Goal: Find specific page/section: Find specific page/section

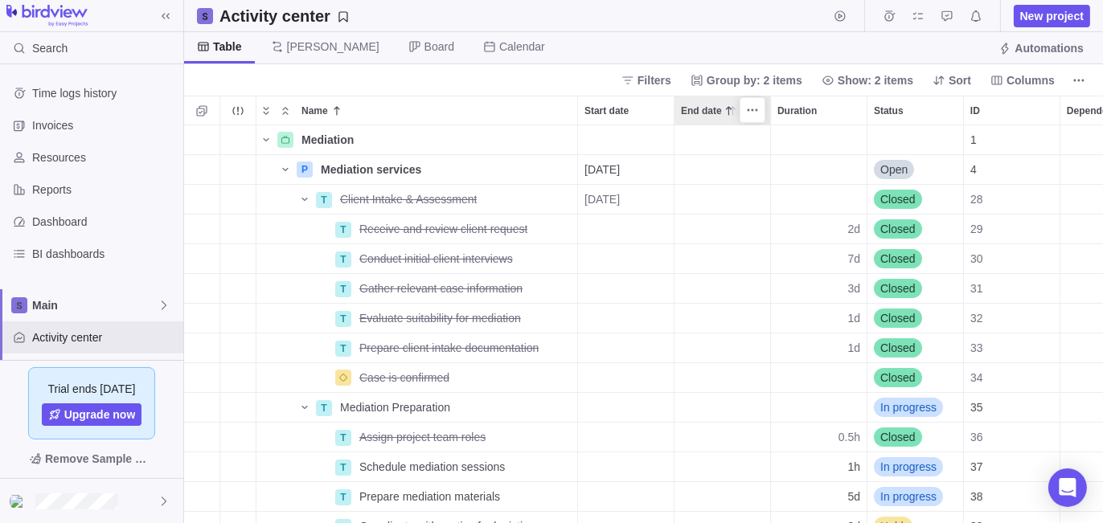
scroll to position [387, 907]
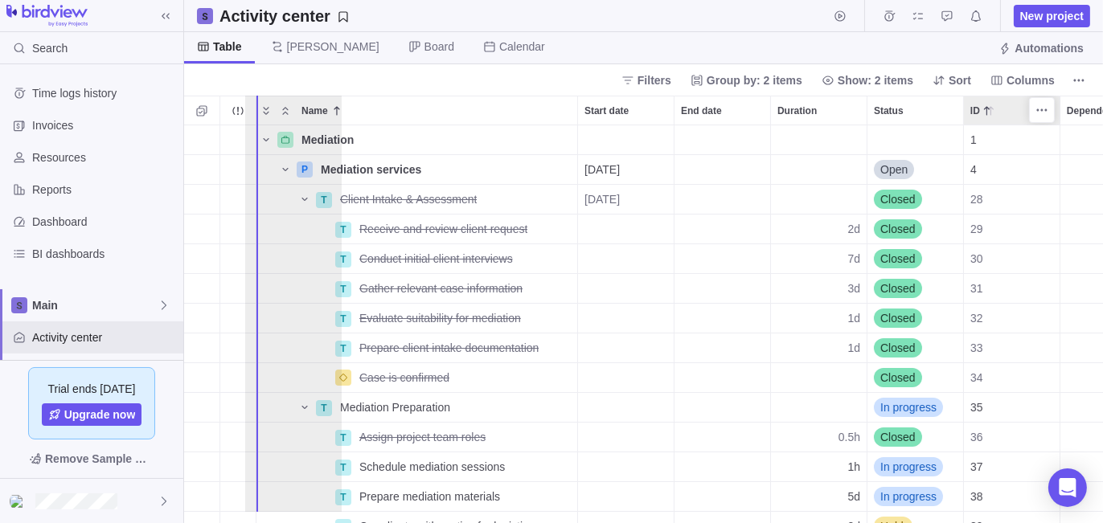
drag, startPoint x: 993, startPoint y: 107, endPoint x: 269, endPoint y: 150, distance: 725.7
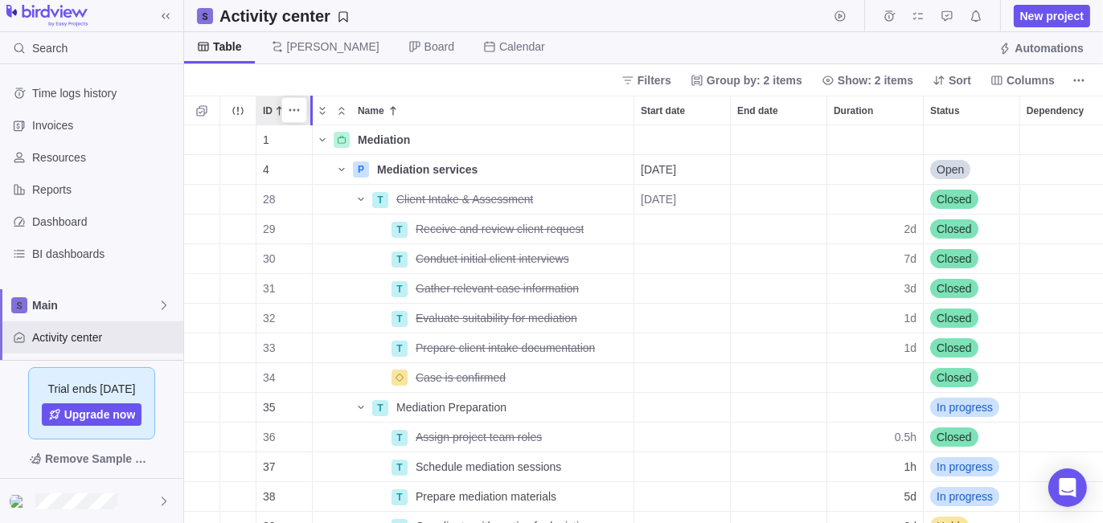
drag, startPoint x: 350, startPoint y: 111, endPoint x: 307, endPoint y: 111, distance: 42.6
click at [308, 111] on div at bounding box center [314, 111] width 13 height 30
click at [882, 84] on span "Columns" at bounding box center [1022, 80] width 77 height 23
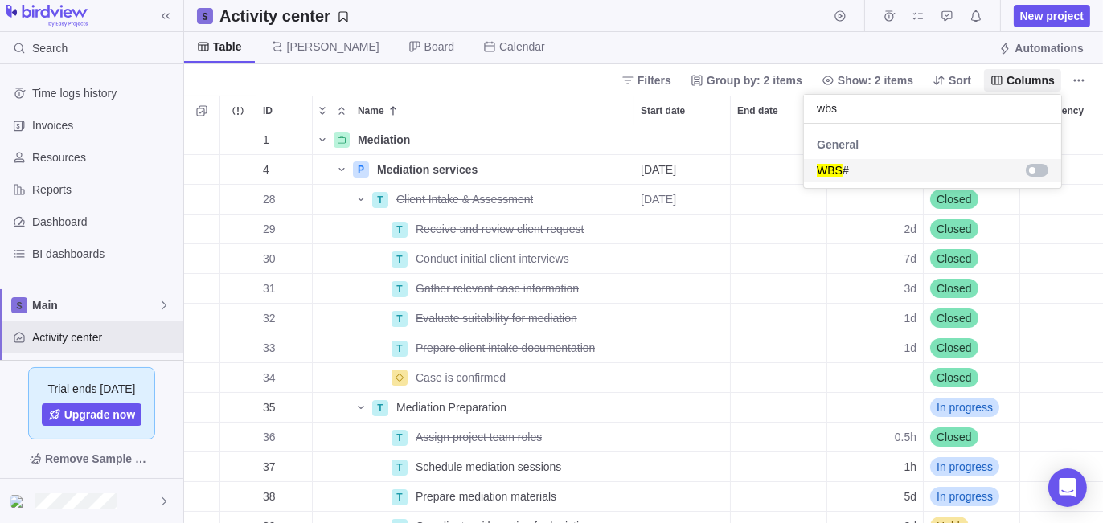
type input "wbs"
click at [882, 170] on div "grid" at bounding box center [1037, 170] width 23 height 13
click at [577, 78] on body "Search Time logs history Invoices Resources Reports Dashboard BI dashboards Mai…" at bounding box center [551, 261] width 1103 height 523
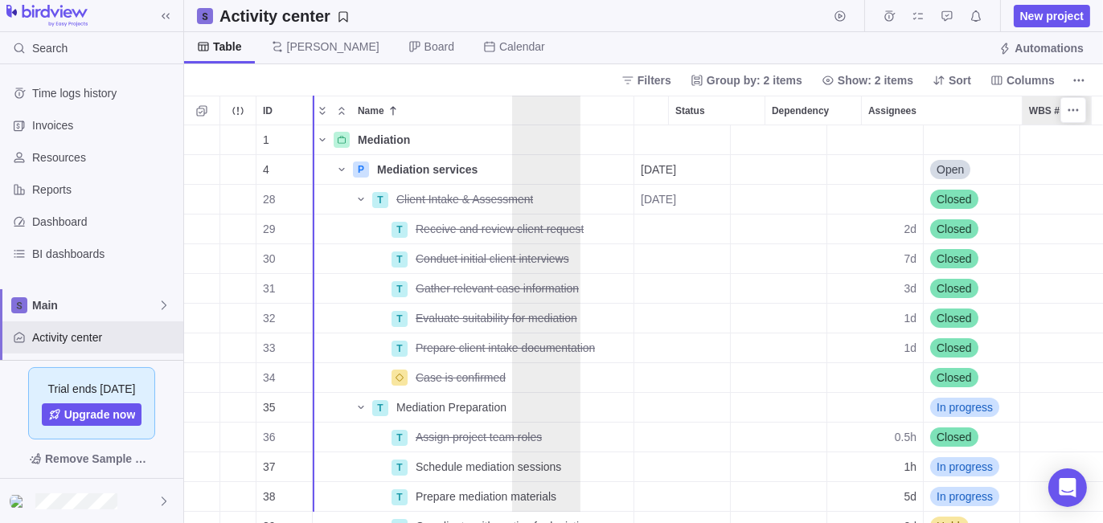
scroll to position [0, 0]
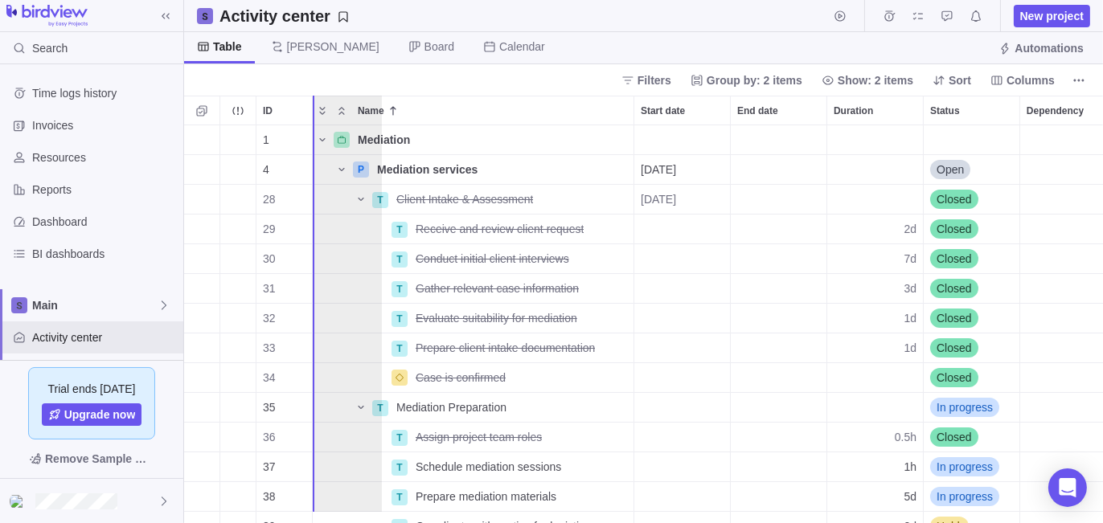
drag, startPoint x: 1041, startPoint y: 111, endPoint x: 326, endPoint y: 139, distance: 716.2
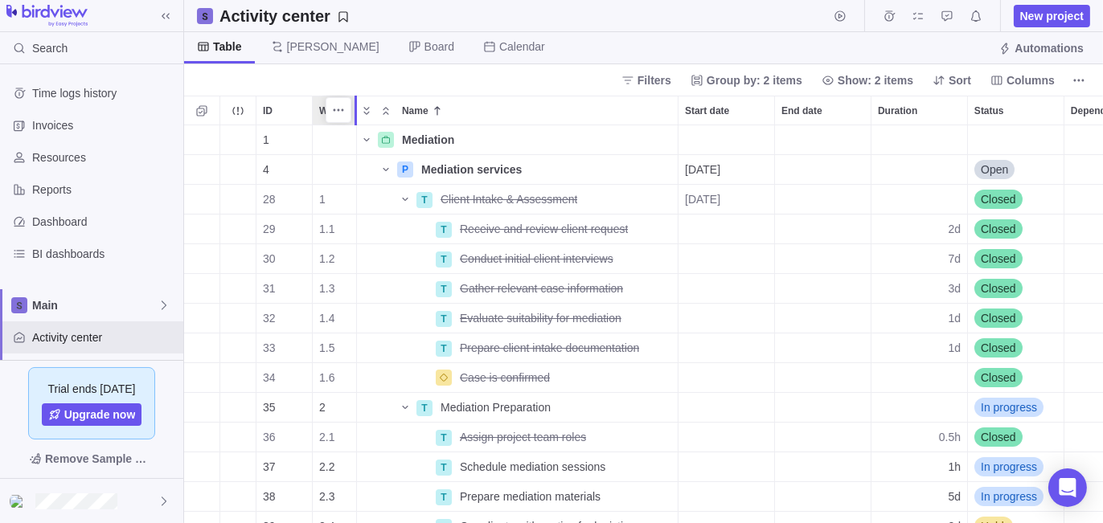
drag, startPoint x: 380, startPoint y: 109, endPoint x: 352, endPoint y: 112, distance: 27.5
click at [352, 112] on div at bounding box center [358, 111] width 13 height 30
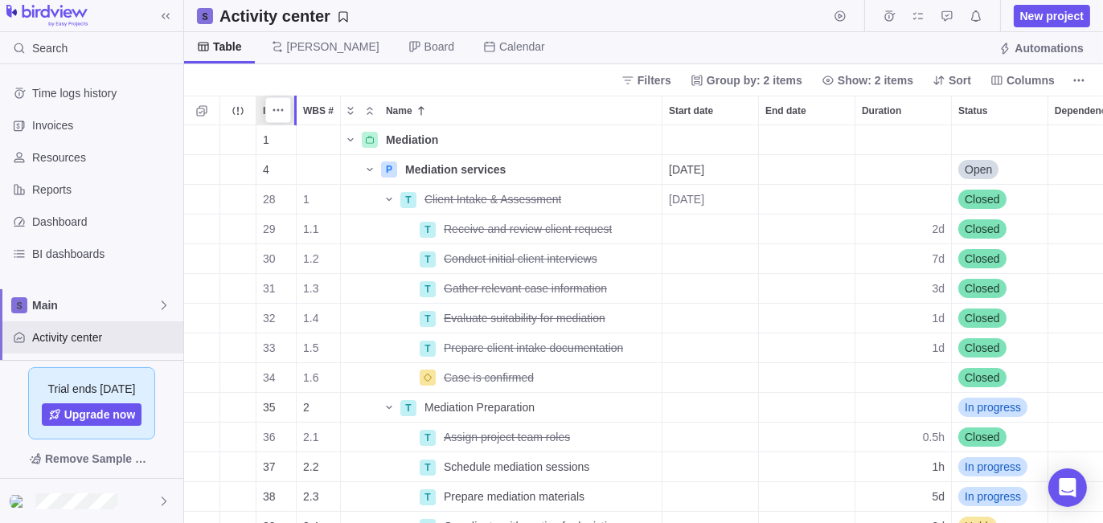
drag, startPoint x: 307, startPoint y: 111, endPoint x: 289, endPoint y: 111, distance: 17.7
click at [289, 111] on div "ID WBS # Name Start date End date Duration Status Dependency Assignees 1 Mediat…" at bounding box center [643, 310] width 919 height 428
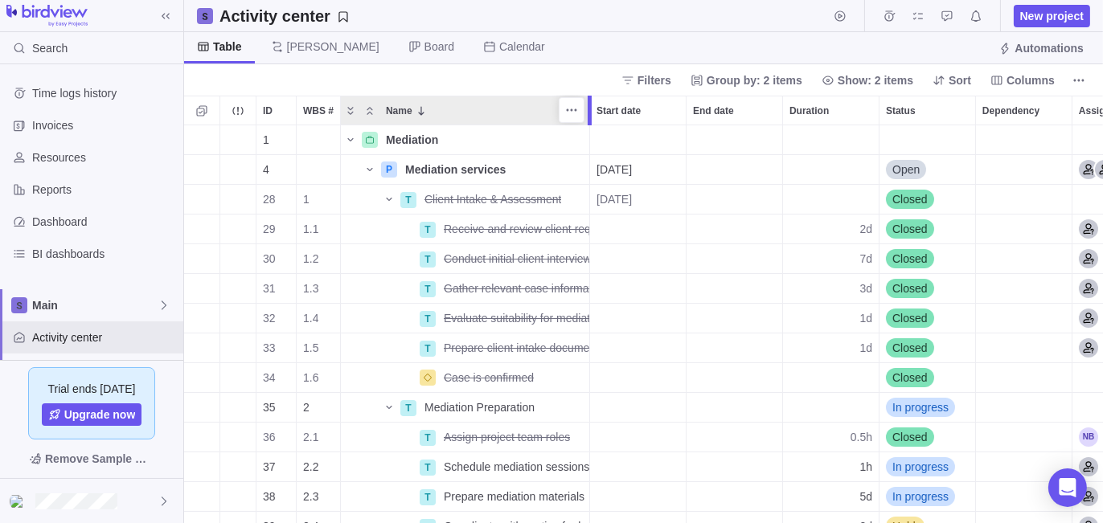
drag, startPoint x: 661, startPoint y: 113, endPoint x: 591, endPoint y: 114, distance: 70.0
click at [591, 114] on div at bounding box center [590, 111] width 4 height 30
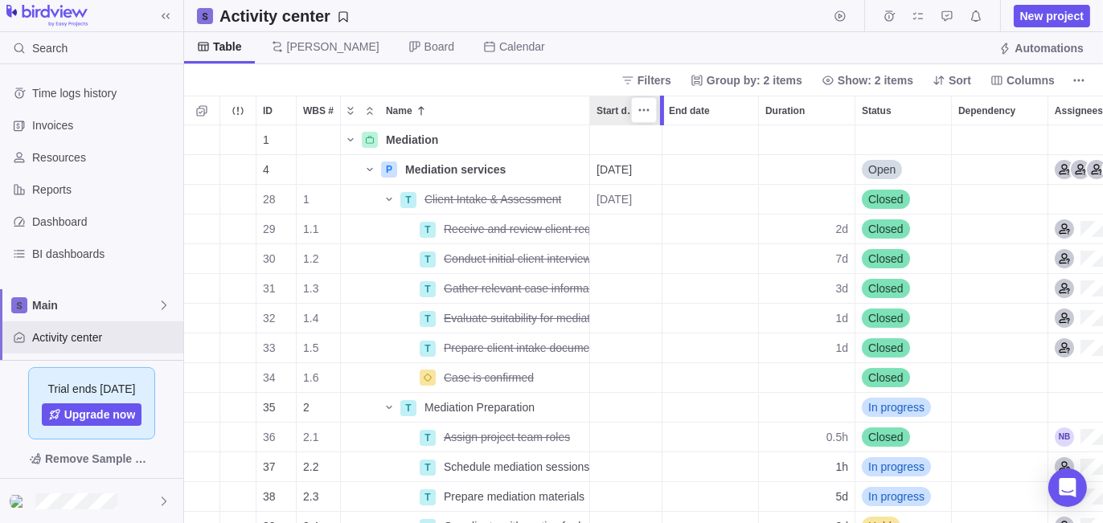
drag, startPoint x: 684, startPoint y: 113, endPoint x: 657, endPoint y: 113, distance: 27.3
click at [657, 113] on div "ID WBS # Name Start date End date Duration Status Dependency Assignees 1 Mediat…" at bounding box center [643, 310] width 919 height 428
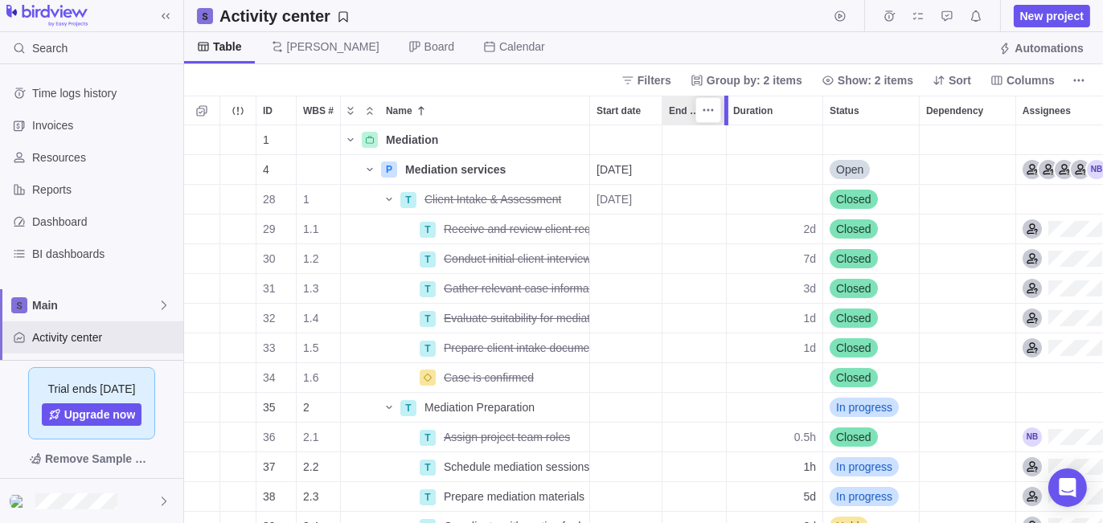
drag, startPoint x: 761, startPoint y: 114, endPoint x: 727, endPoint y: 119, distance: 34.1
click at [727, 119] on div at bounding box center [728, 111] width 13 height 30
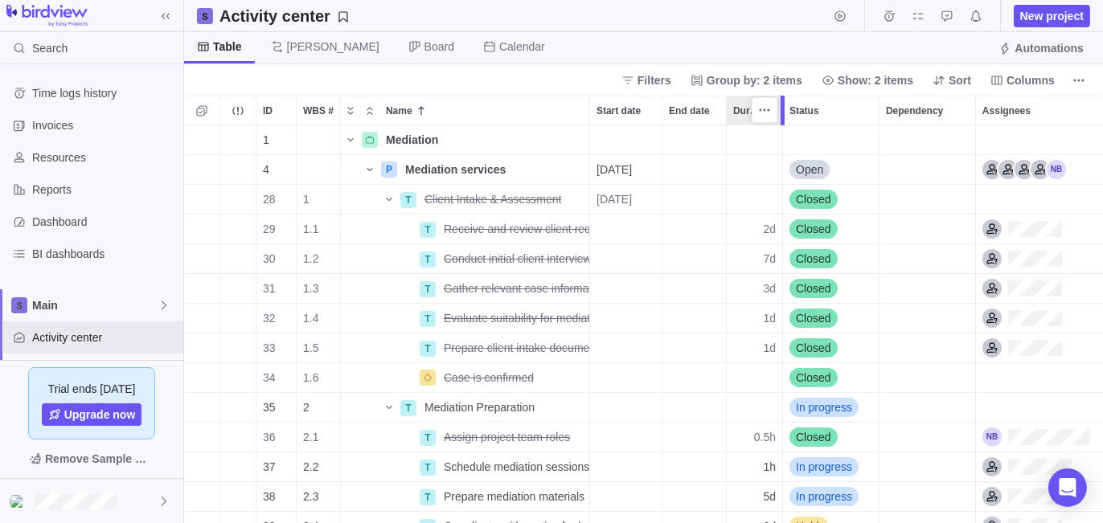
drag, startPoint x: 821, startPoint y: 115, endPoint x: 782, endPoint y: 117, distance: 38.7
click at [782, 117] on div at bounding box center [783, 111] width 4 height 30
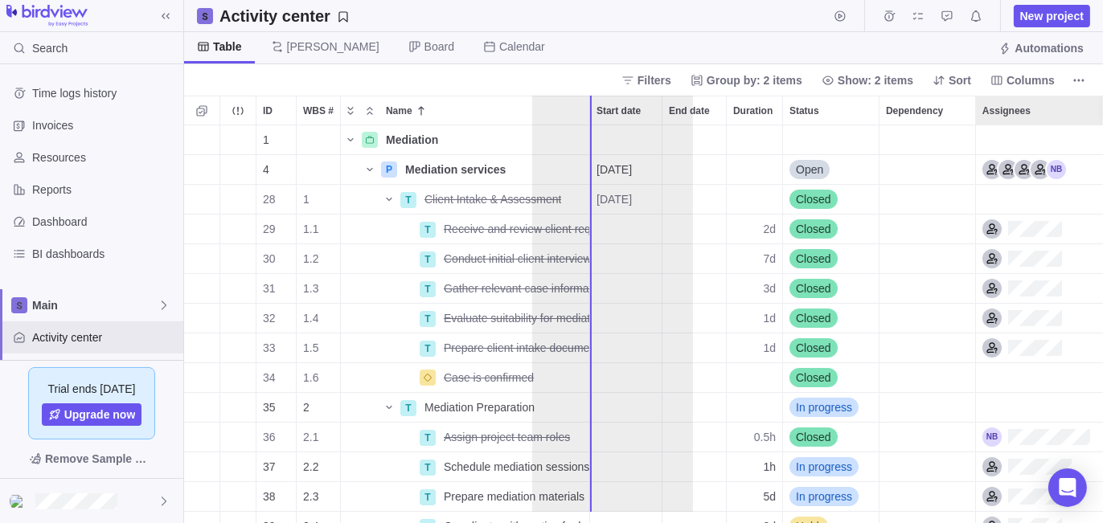
drag, startPoint x: 1012, startPoint y: 113, endPoint x: 605, endPoint y: 175, distance: 410.9
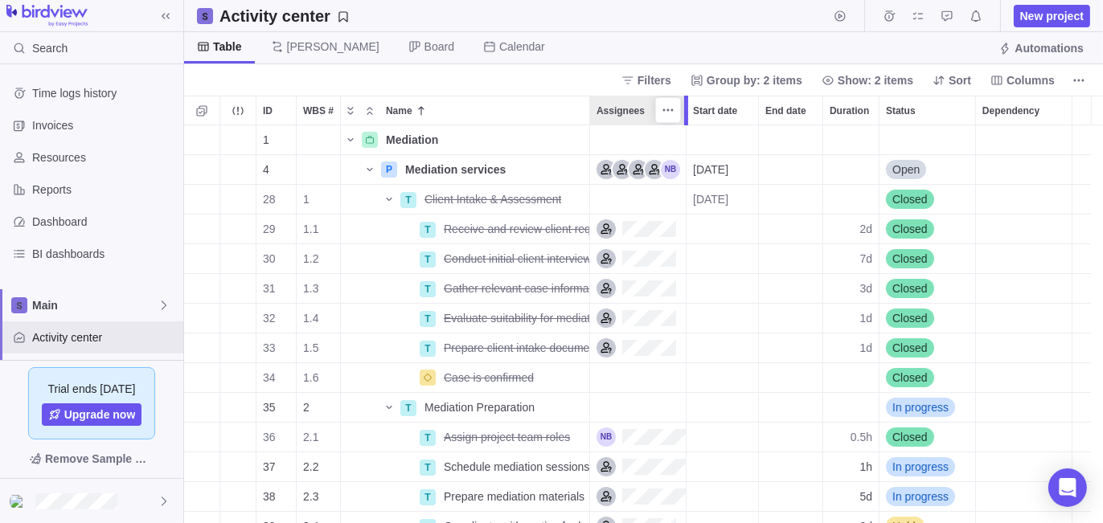
drag, startPoint x: 749, startPoint y: 113, endPoint x: 687, endPoint y: 127, distance: 62.8
click at [687, 127] on div "ID WBS # Name Assignees Start date End date Duration Status Dependency 1 Mediat…" at bounding box center [643, 310] width 919 height 428
click at [384, 201] on icon "Name" at bounding box center [389, 199] width 13 height 13
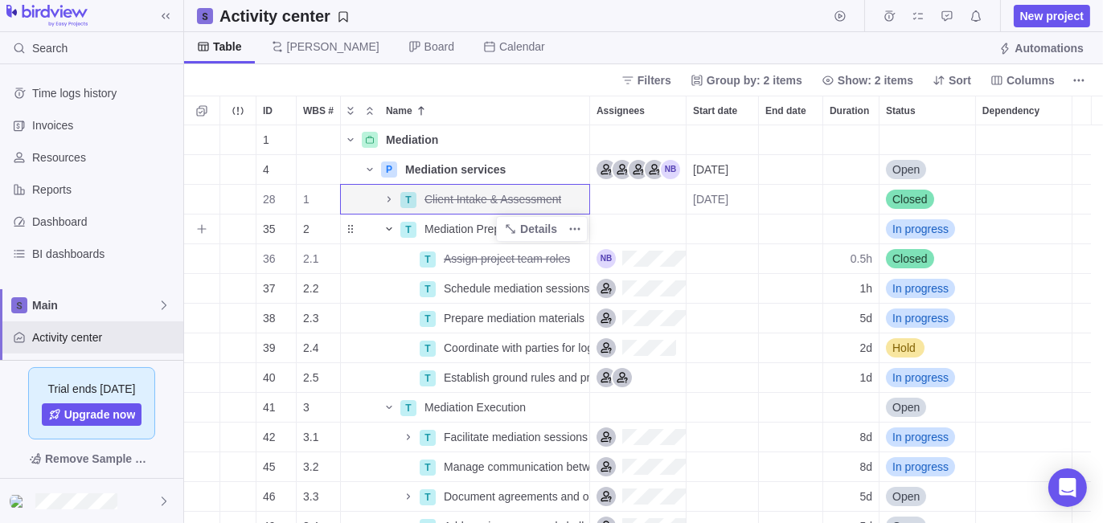
click at [386, 228] on icon "Name" at bounding box center [389, 229] width 13 height 13
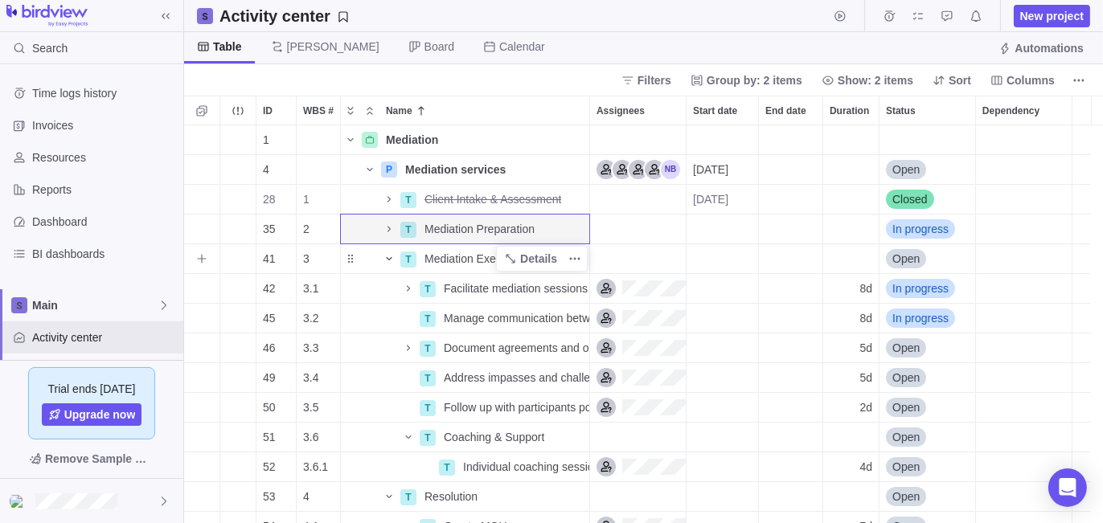
click at [386, 261] on icon "Name" at bounding box center [389, 258] width 13 height 13
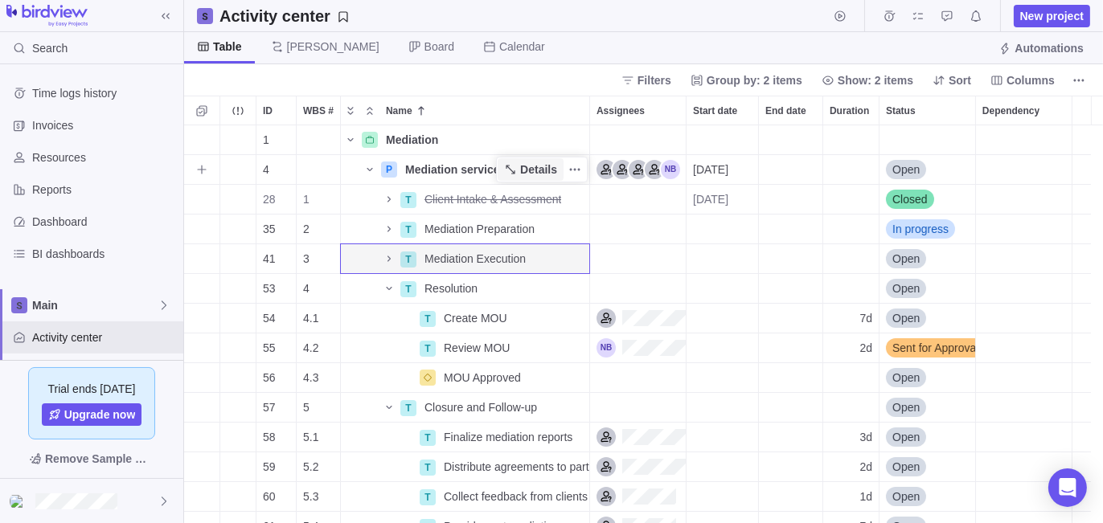
click at [532, 162] on span "Details" at bounding box center [538, 170] width 37 height 16
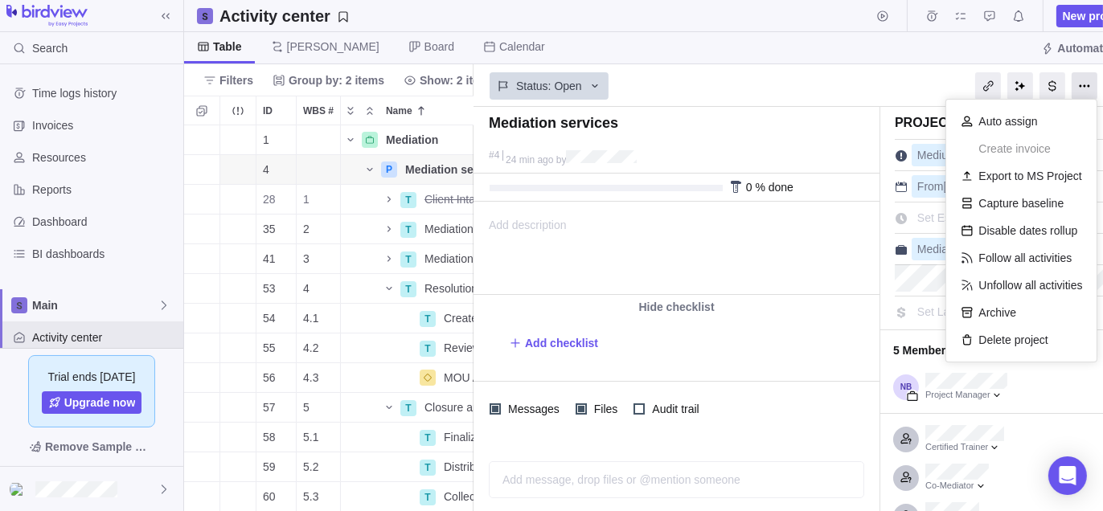
click at [882, 91] on div at bounding box center [1085, 85] width 26 height 27
click at [769, 84] on div "Status: Open" at bounding box center [677, 84] width 406 height 37
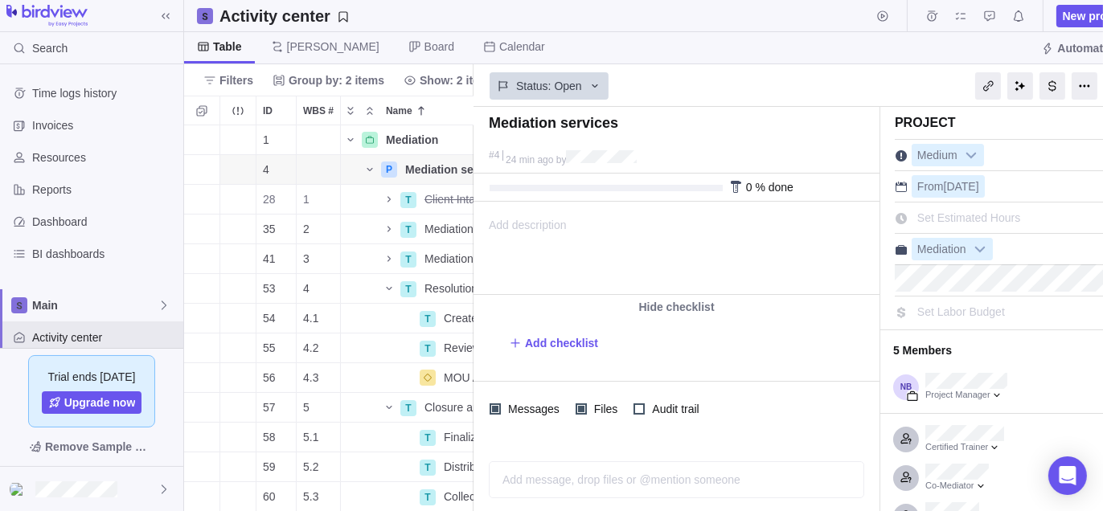
scroll to position [0, 42]
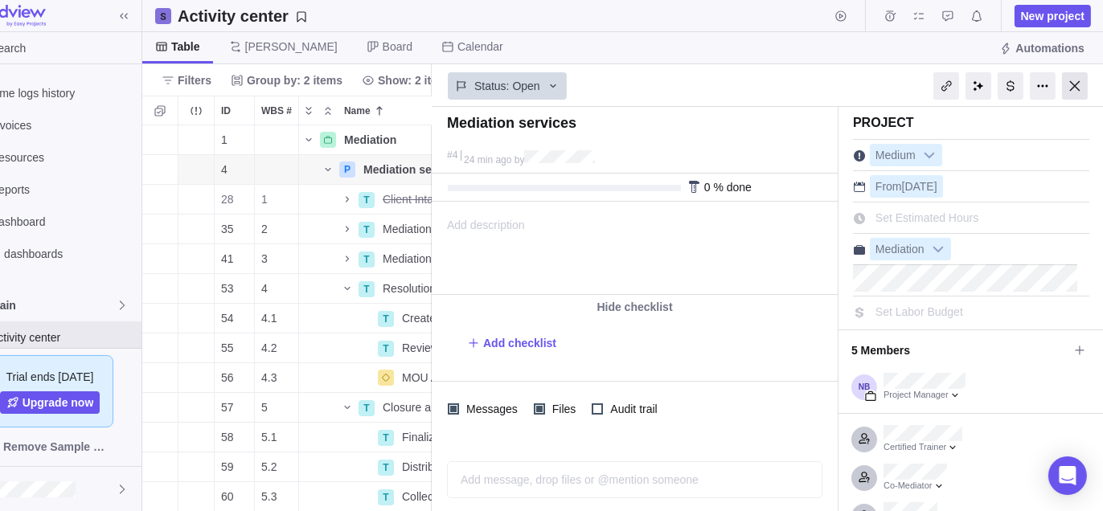
click at [882, 85] on div at bounding box center [1075, 85] width 26 height 27
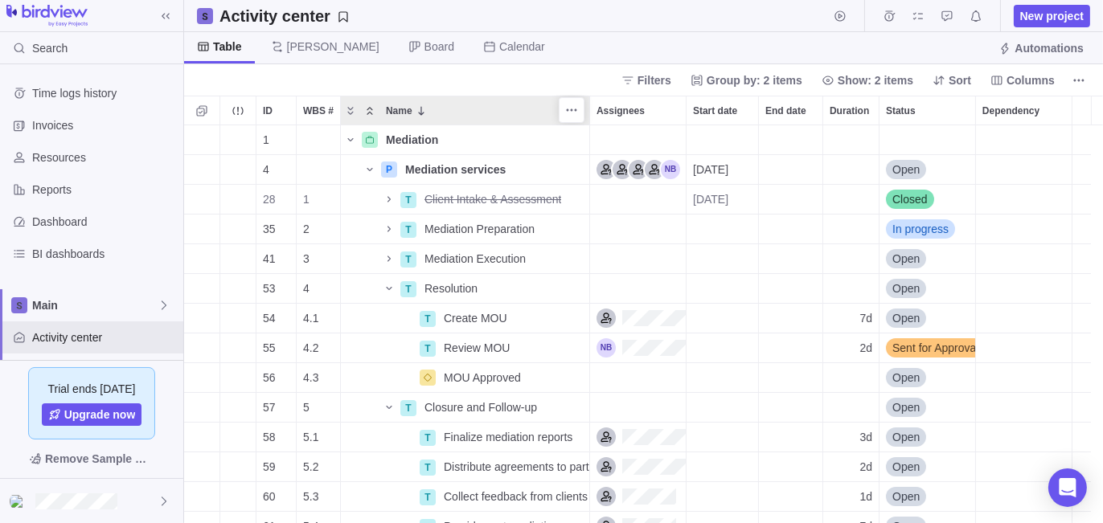
click at [367, 114] on icon "Collapse" at bounding box center [369, 111] width 13 height 13
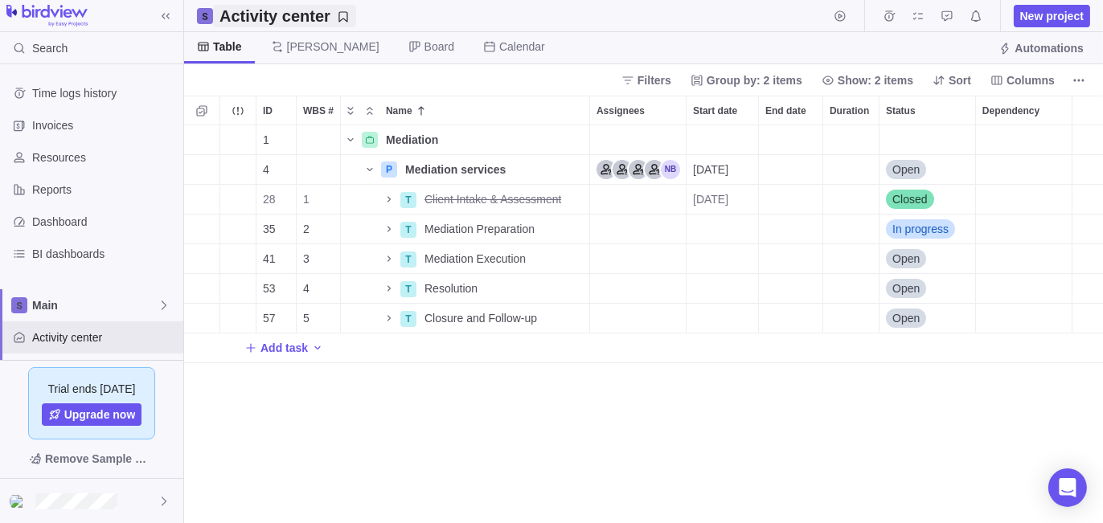
click at [227, 24] on h2 "Activity center" at bounding box center [275, 16] width 111 height 23
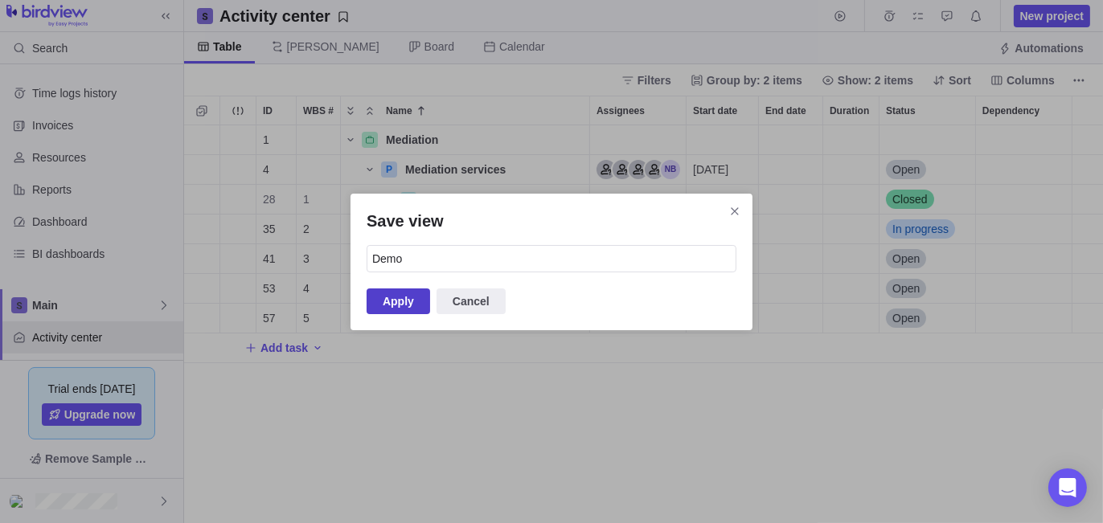
type input "Demo"
click at [400, 308] on span "Apply" at bounding box center [398, 301] width 31 height 19
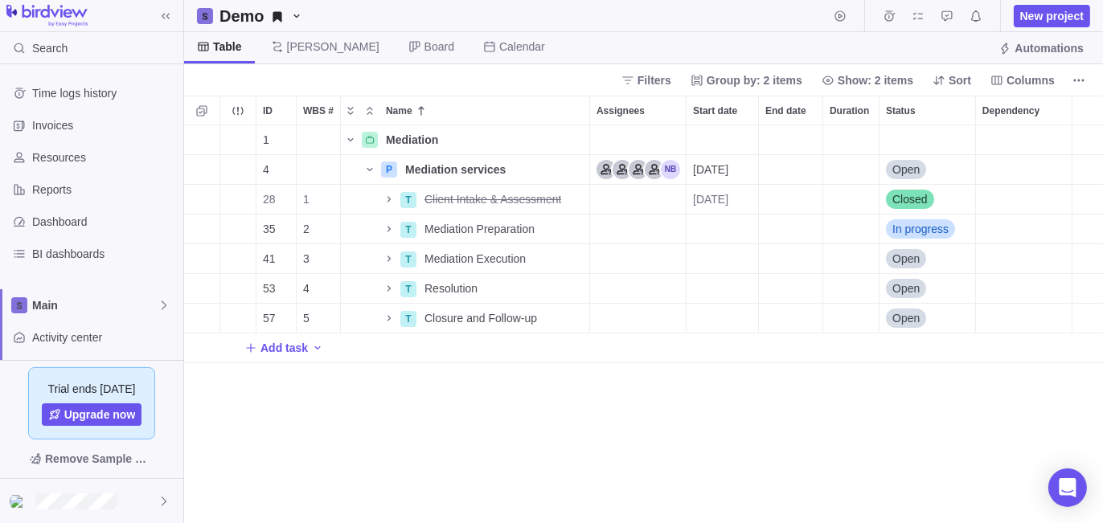
scroll to position [387, 907]
click at [396, 398] on div "1 Mediation Details 4 P Mediation services Details 08/13/2025 Open 28 1 T Clien…" at bounding box center [643, 324] width 919 height 399
click at [347, 115] on icon "Expand" at bounding box center [350, 111] width 13 height 13
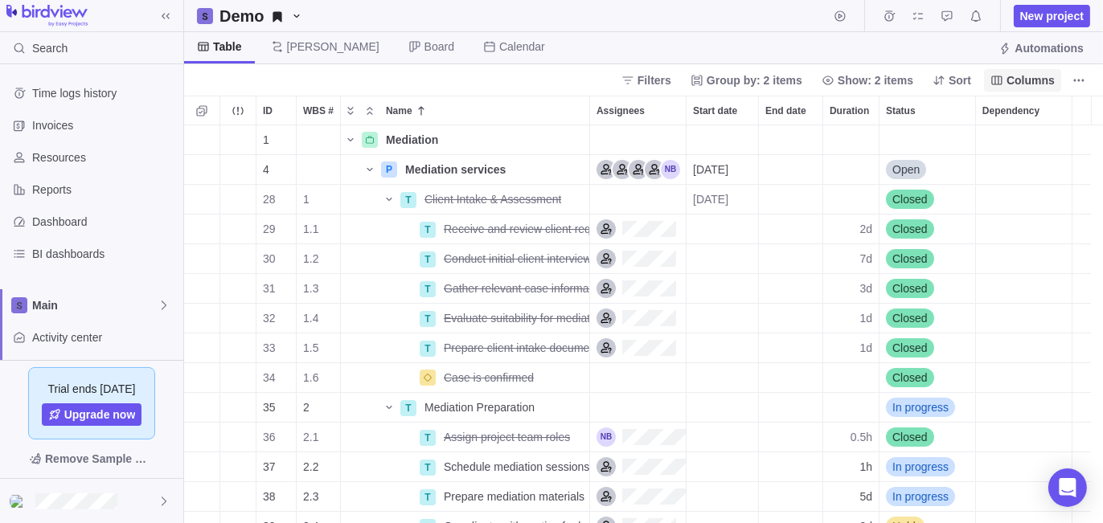
click at [882, 80] on span "Columns" at bounding box center [1031, 80] width 48 height 16
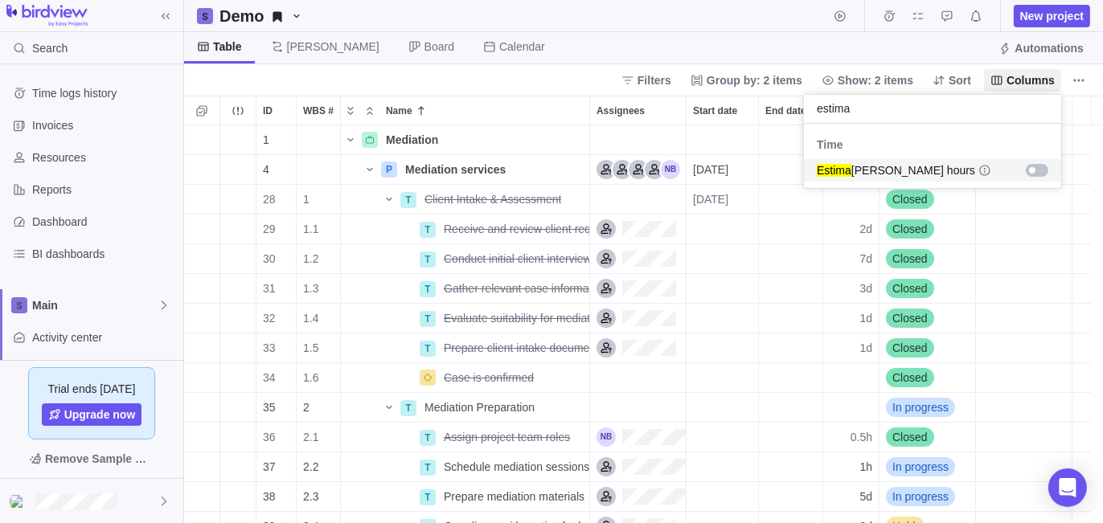
type input "estima"
click at [882, 166] on div "grid" at bounding box center [1037, 170] width 23 height 13
click at [571, 71] on body "Search Time logs history Invoices Resources Reports Dashboard BI dashboards Mai…" at bounding box center [551, 261] width 1103 height 523
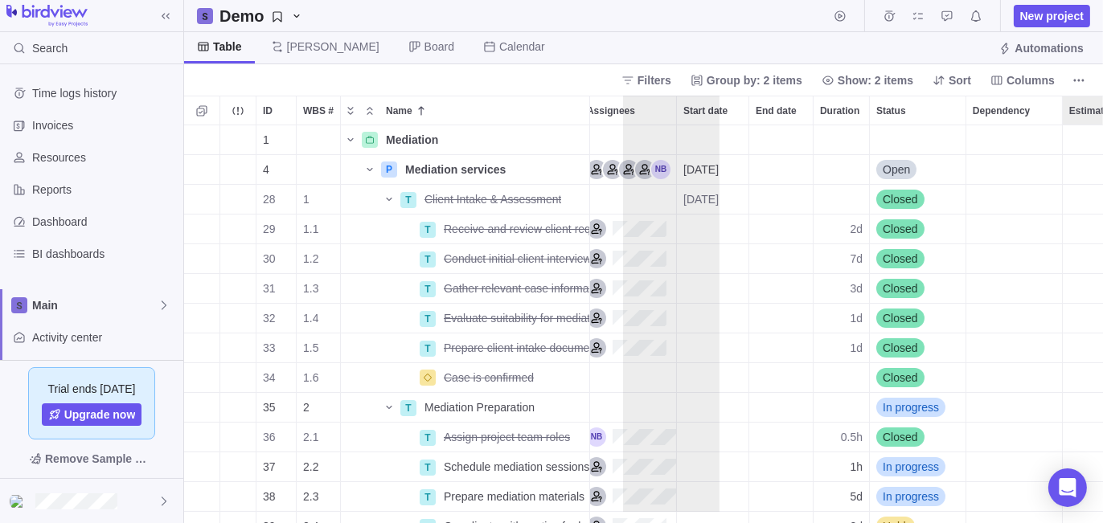
scroll to position [0, 0]
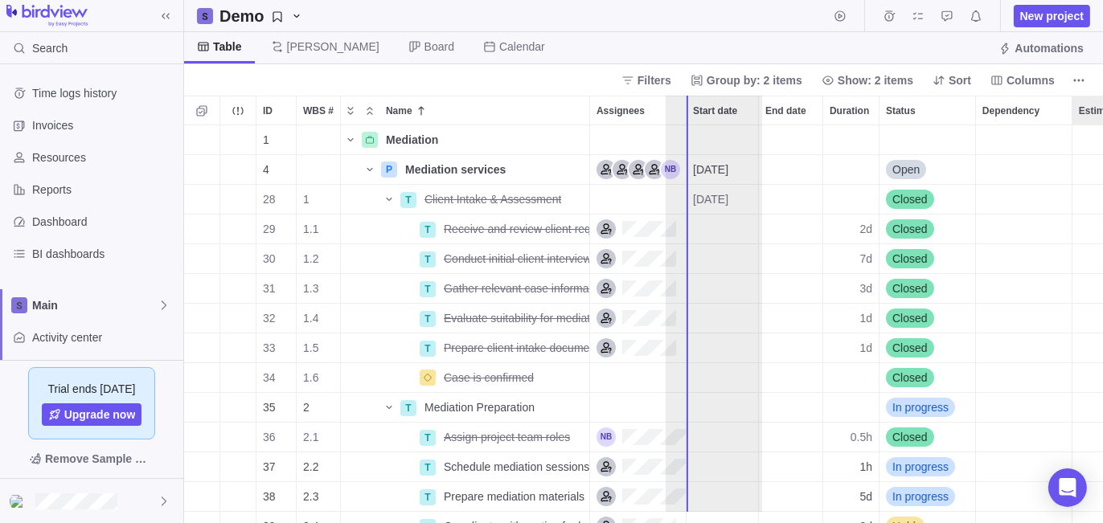
drag, startPoint x: 1031, startPoint y: 113, endPoint x: 691, endPoint y: 169, distance: 344.0
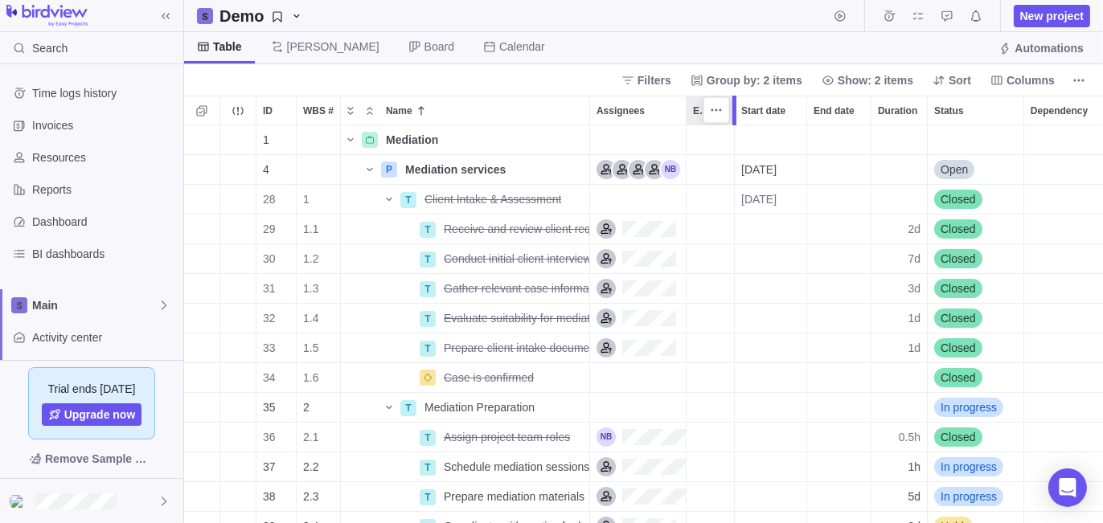
drag, startPoint x: 779, startPoint y: 111, endPoint x: 732, endPoint y: 118, distance: 48.0
click at [732, 118] on div at bounding box center [736, 111] width 13 height 30
click at [236, 20] on h2 "Demo" at bounding box center [242, 16] width 45 height 23
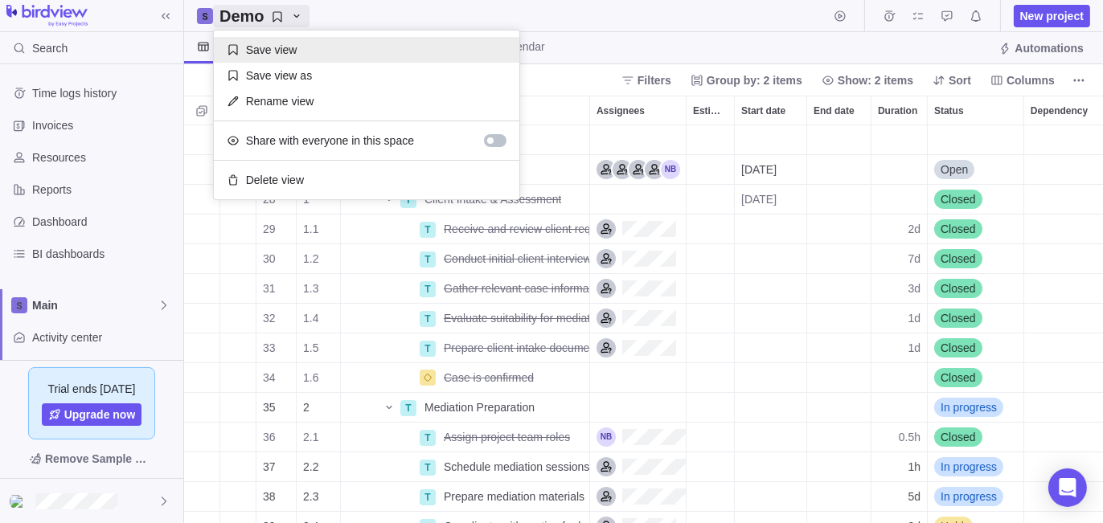
click at [239, 47] on div "Save view" at bounding box center [367, 50] width 306 height 26
